Goal: Transaction & Acquisition: Obtain resource

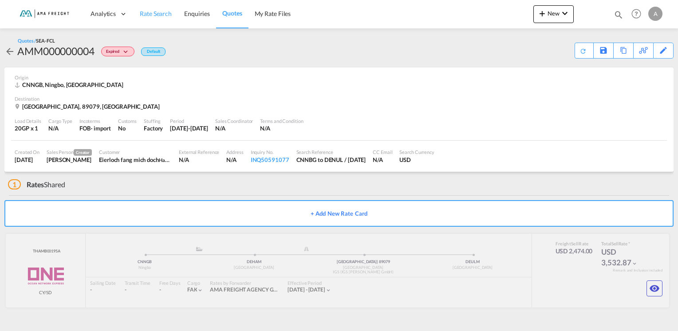
click at [149, 15] on span "Rate Search" at bounding box center [156, 14] width 32 height 8
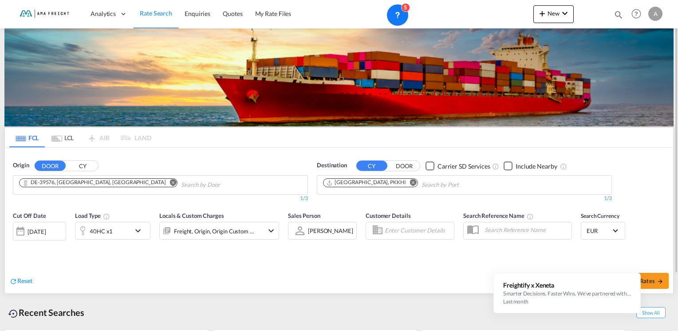
click at [410, 181] on md-icon "Remove" at bounding box center [413, 182] width 7 height 7
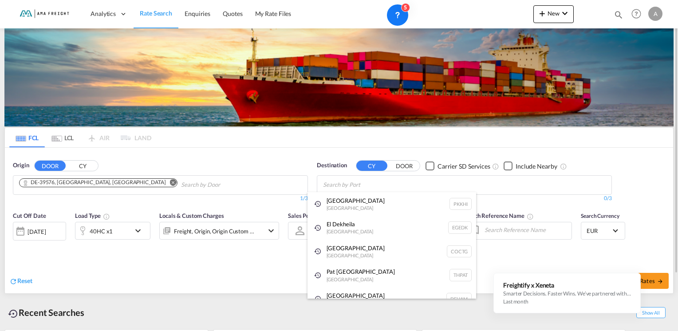
type input "s"
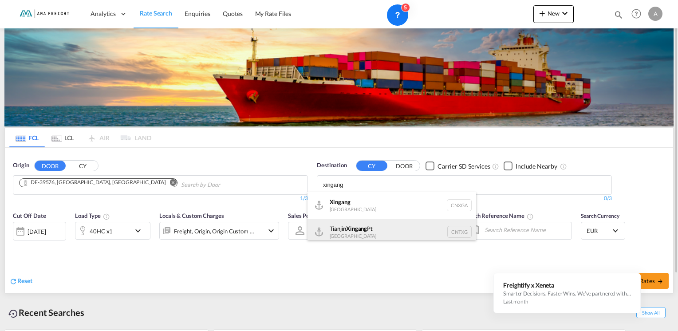
type input "xingang"
click at [366, 227] on div "Tianjin Xingang Pt China CNTXG" at bounding box center [391, 232] width 169 height 27
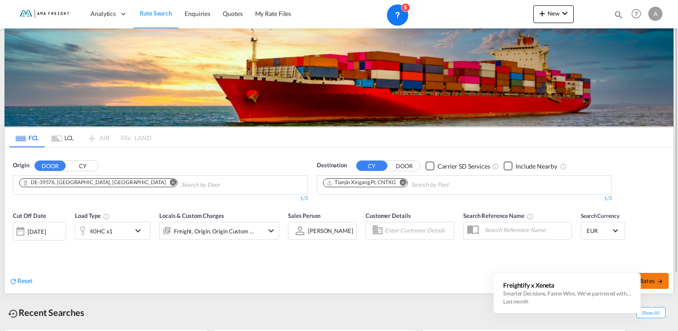
click at [655, 278] on span "Search Rates" at bounding box center [642, 280] width 43 height 7
type input "Stendal to CNTXG / [DATE]"
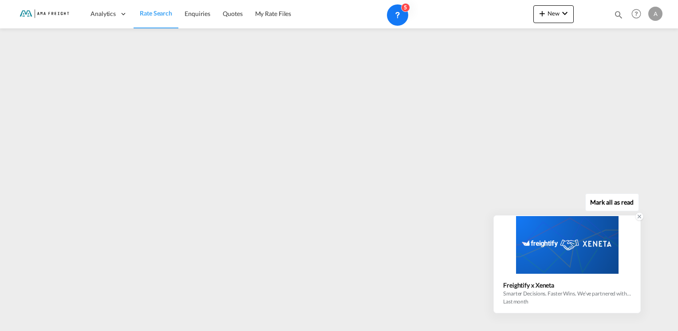
click at [639, 218] on icon at bounding box center [639, 216] width 6 height 6
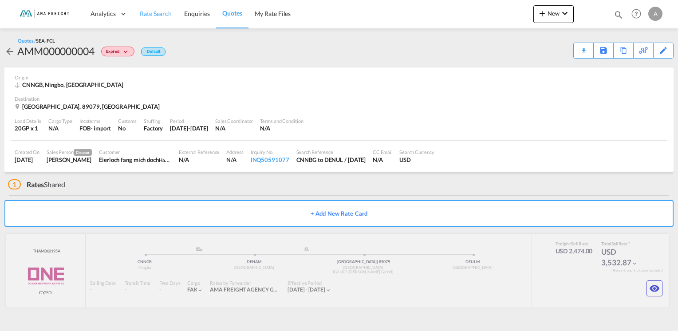
click at [151, 16] on span "Rate Search" at bounding box center [156, 14] width 32 height 8
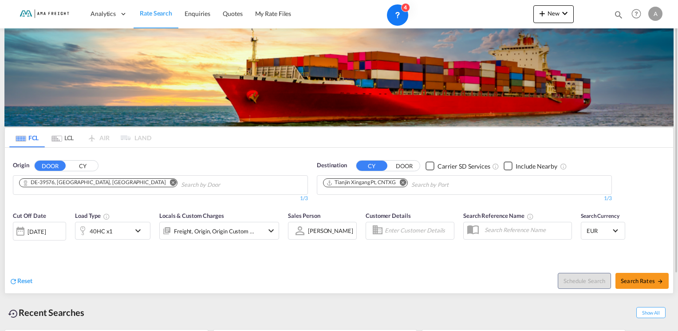
click at [405, 181] on md-icon "Remove" at bounding box center [403, 182] width 7 height 7
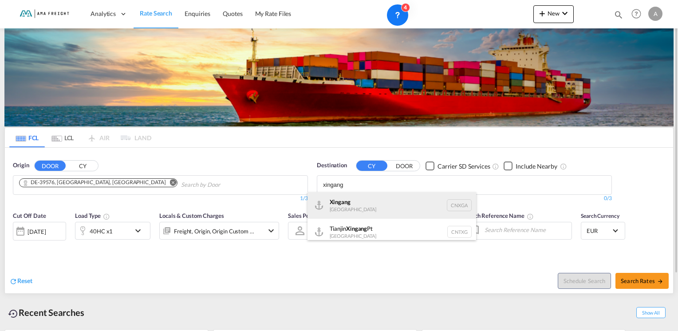
type input "xingang"
click at [348, 205] on div "Xingang China CNXGA" at bounding box center [391, 205] width 169 height 27
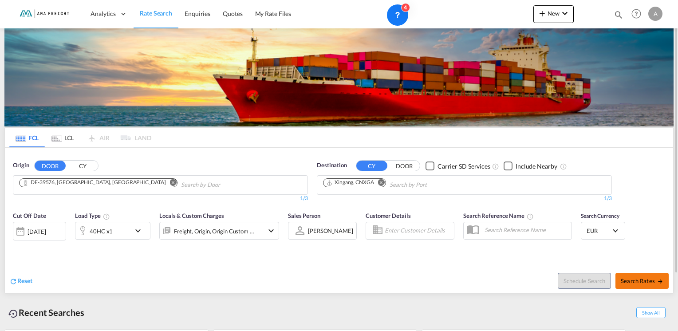
click at [640, 277] on span "Search Rates" at bounding box center [642, 280] width 43 height 7
type input "Stendal to CNXGA / 11 Aug 2025"
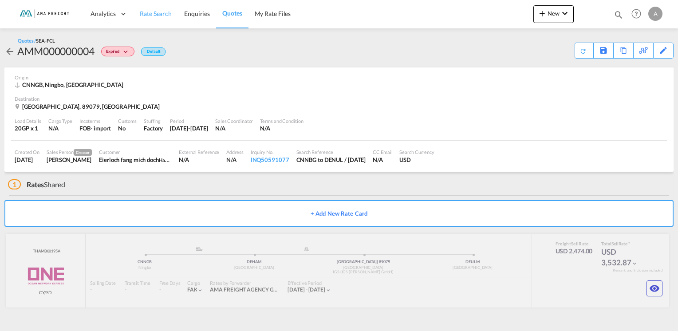
click at [156, 16] on span "Rate Search" at bounding box center [156, 14] width 32 height 8
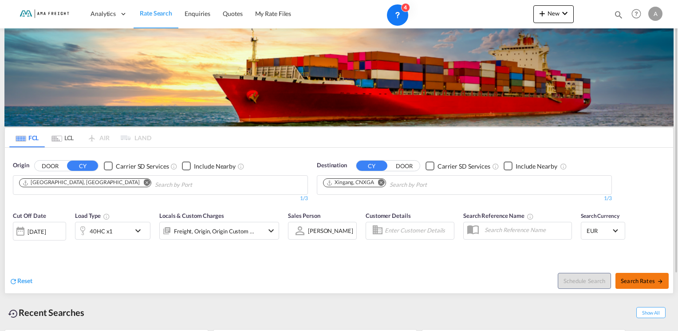
click at [646, 281] on span "Search Rates" at bounding box center [642, 280] width 43 height 7
type input "DEHAM to CNXGA / 11 Aug 2025"
